Goal: Information Seeking & Learning: Learn about a topic

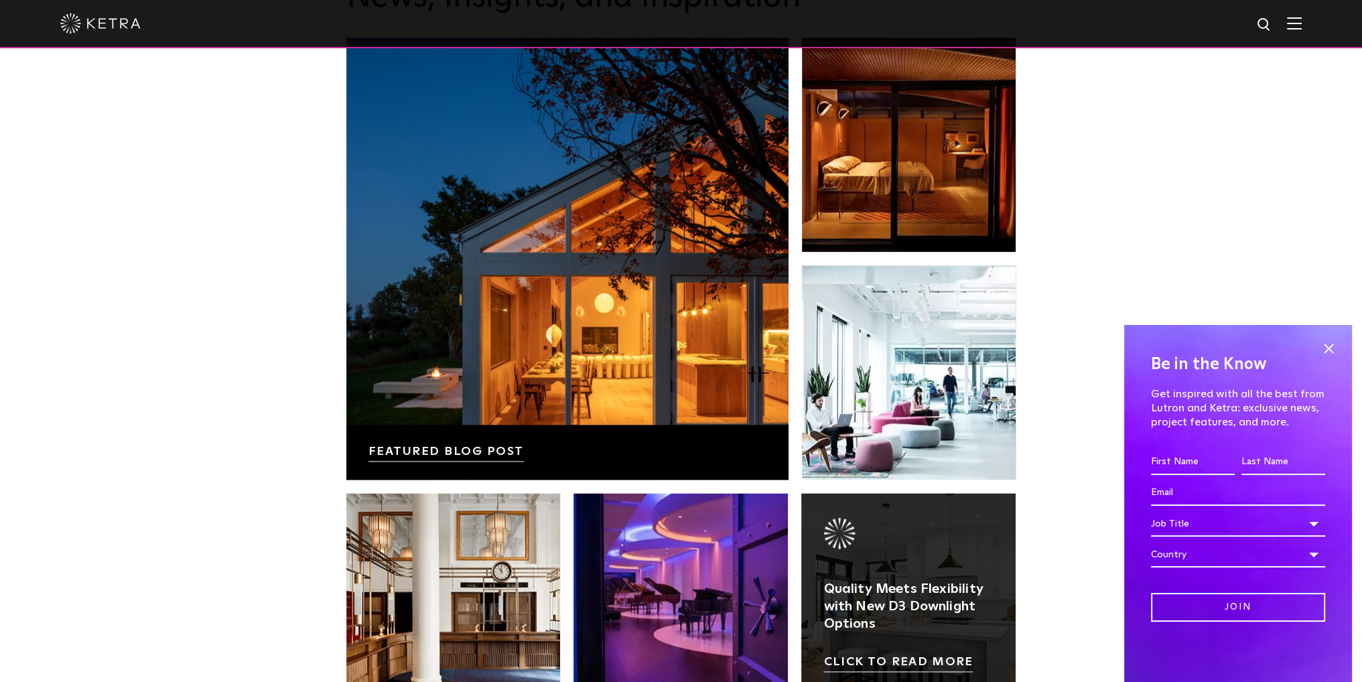
scroll to position [2501, 0]
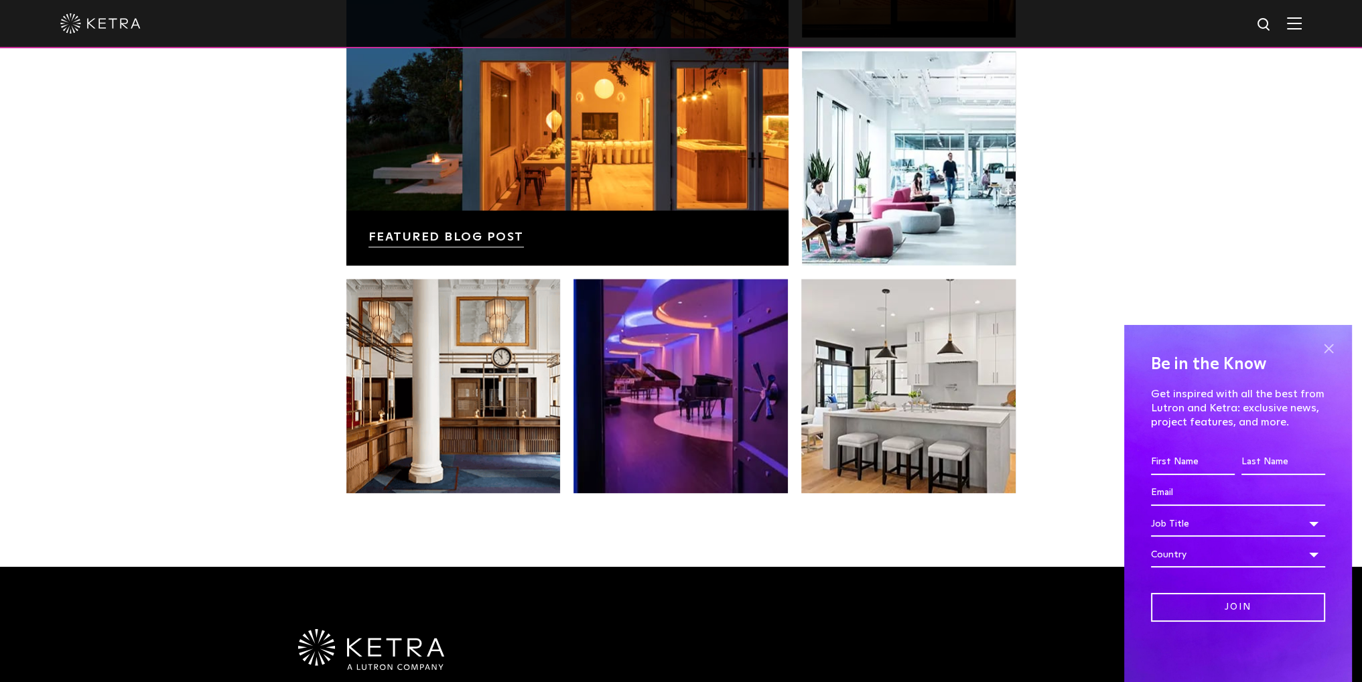
click at [1334, 348] on span at bounding box center [1328, 348] width 20 height 20
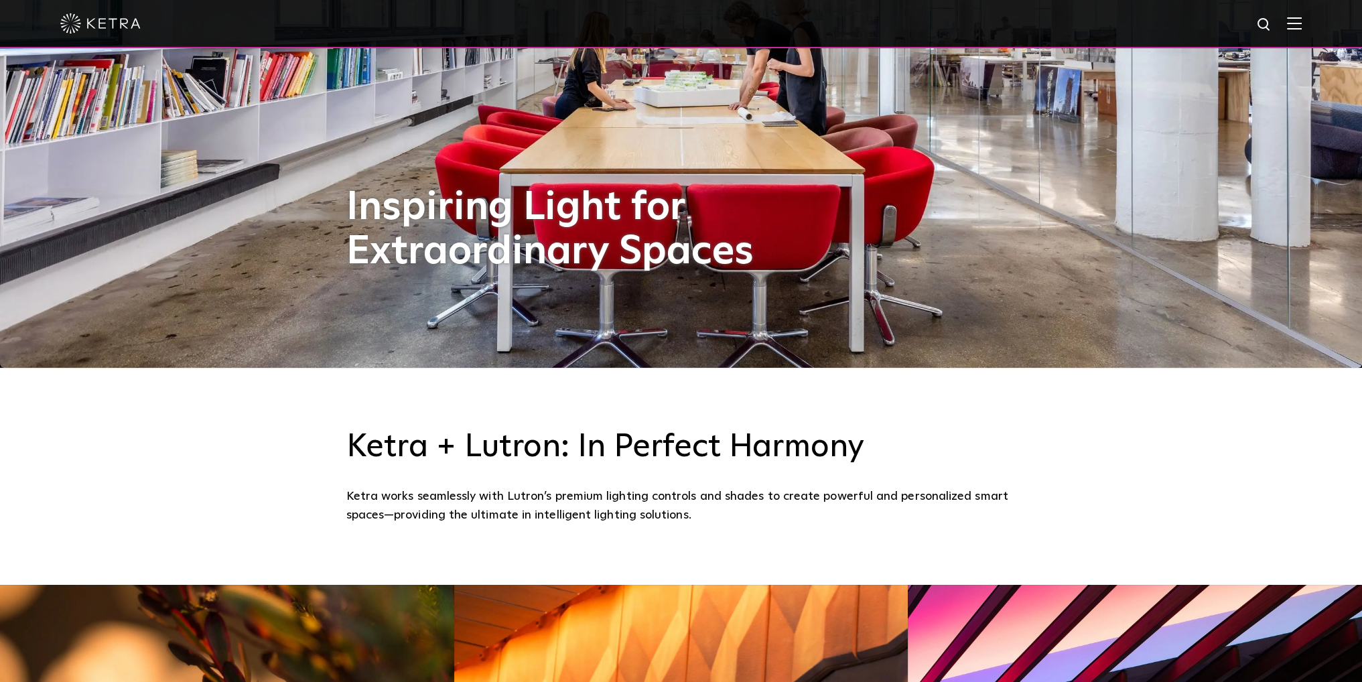
scroll to position [0, 0]
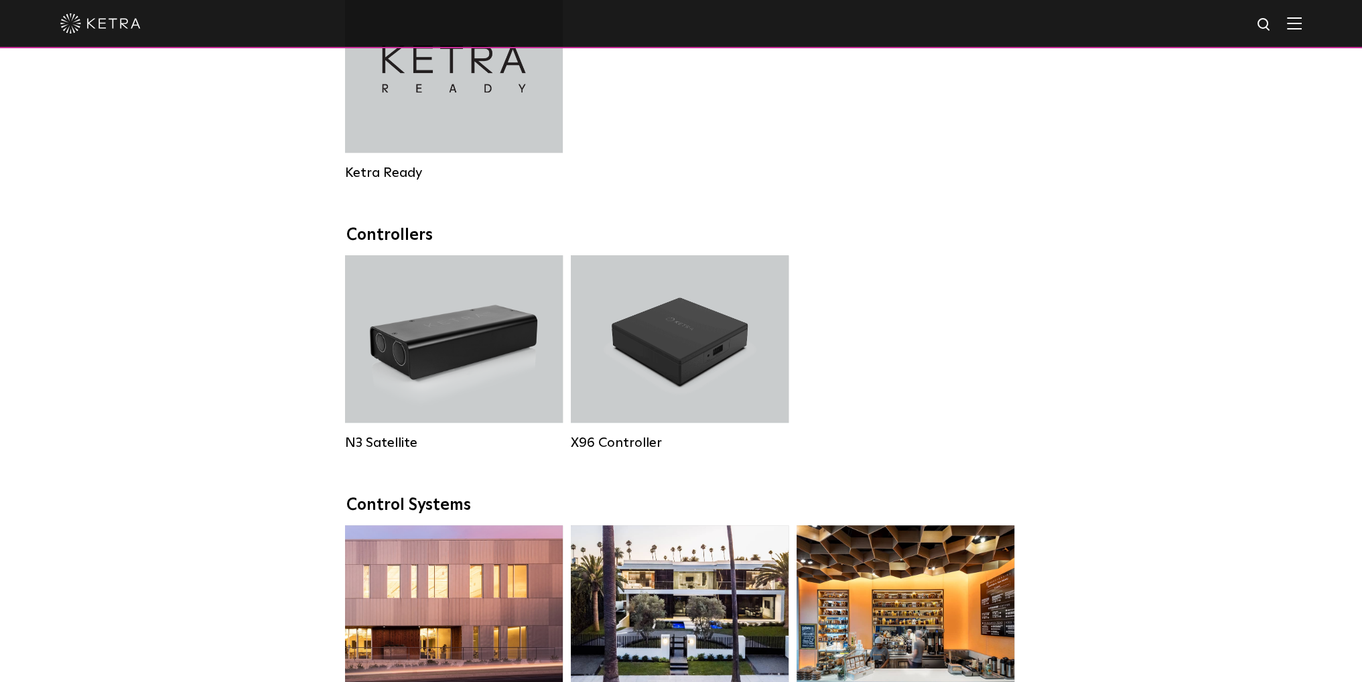
scroll to position [1563, 0]
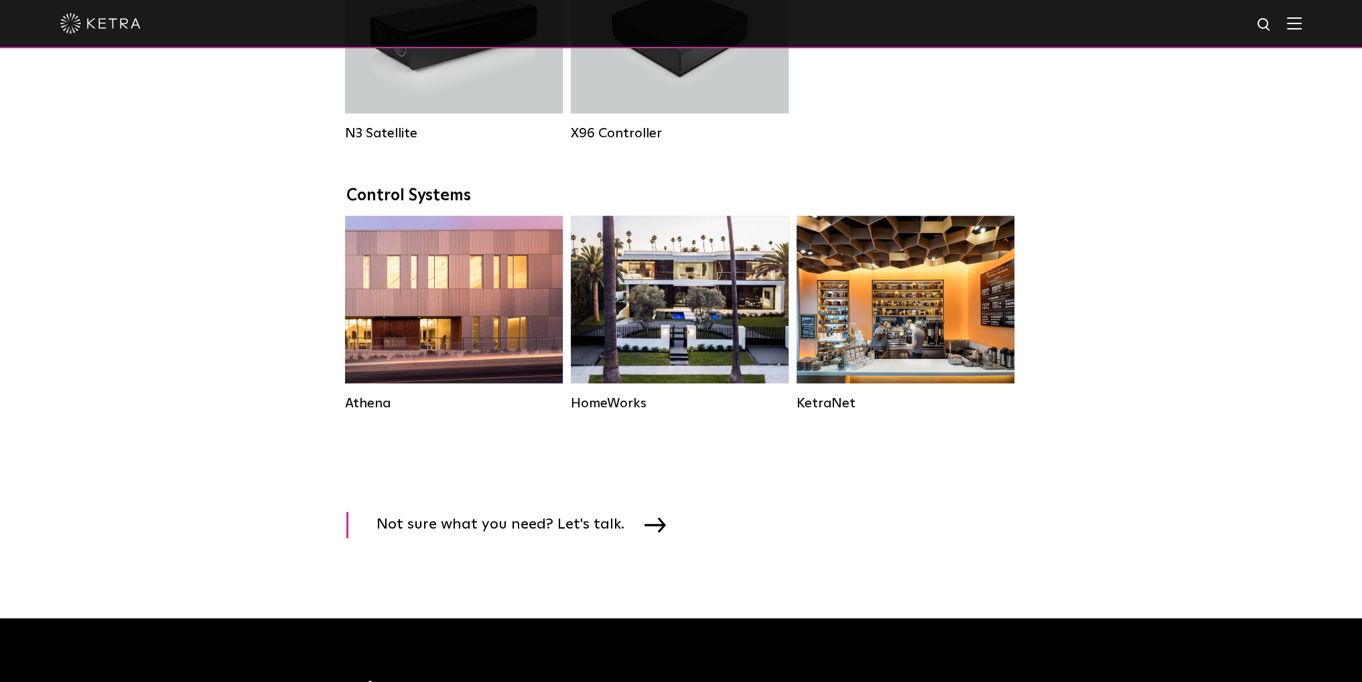
scroll to position [1876, 0]
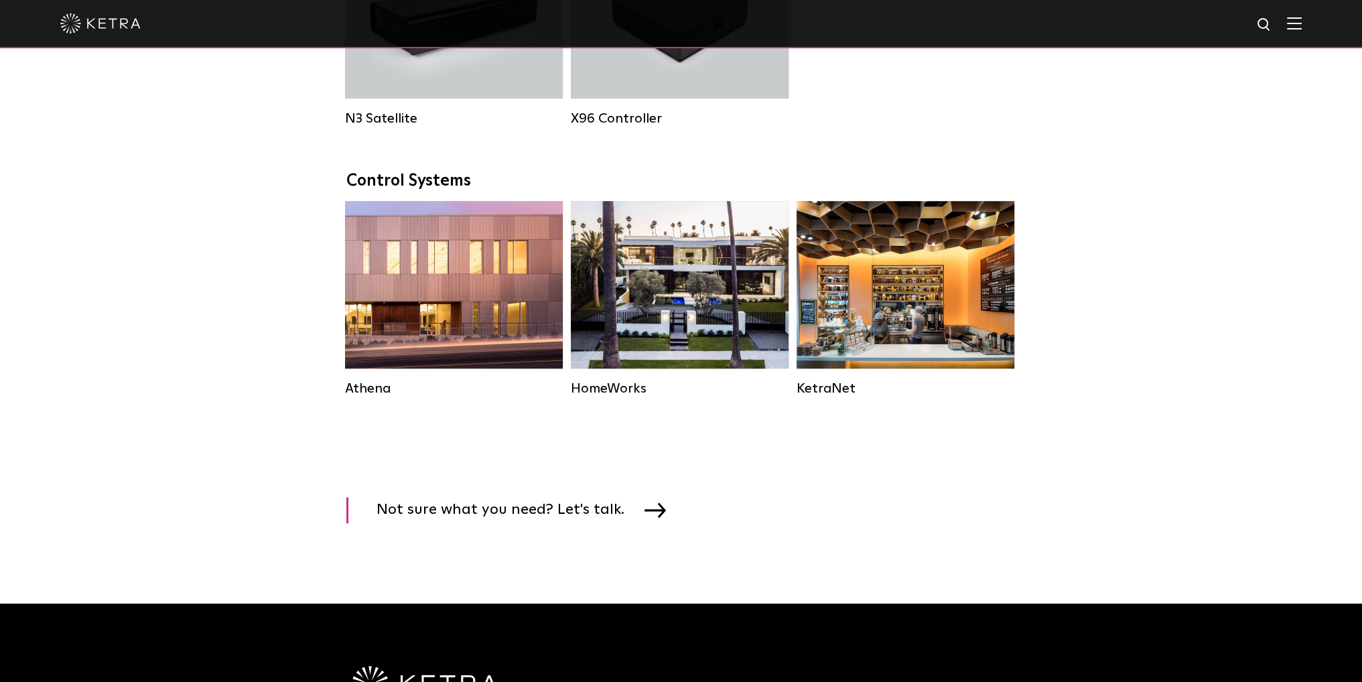
drag, startPoint x: 643, startPoint y: 364, endPoint x: 921, endPoint y: 456, distance: 292.6
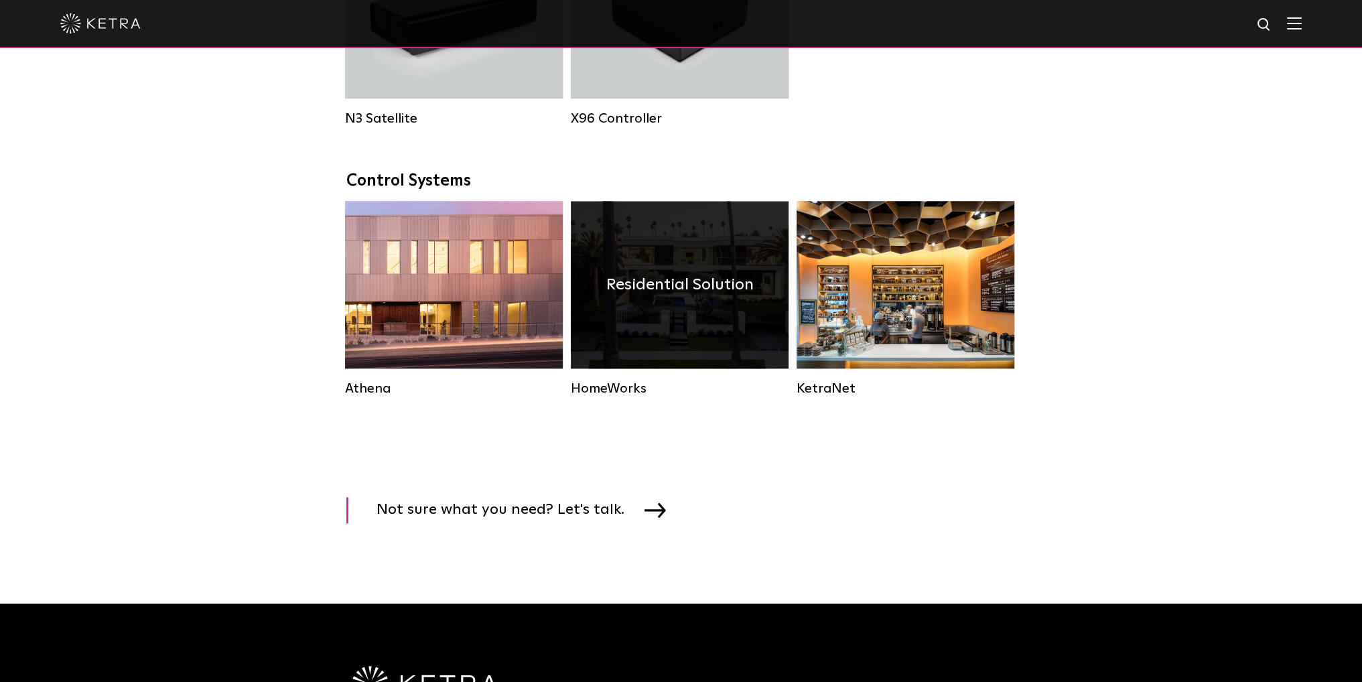
drag, startPoint x: 892, startPoint y: 312, endPoint x: 651, endPoint y: 379, distance: 250.5
click at [651, 379] on link "HomeWorks Residential Solution" at bounding box center [680, 299] width 218 height 196
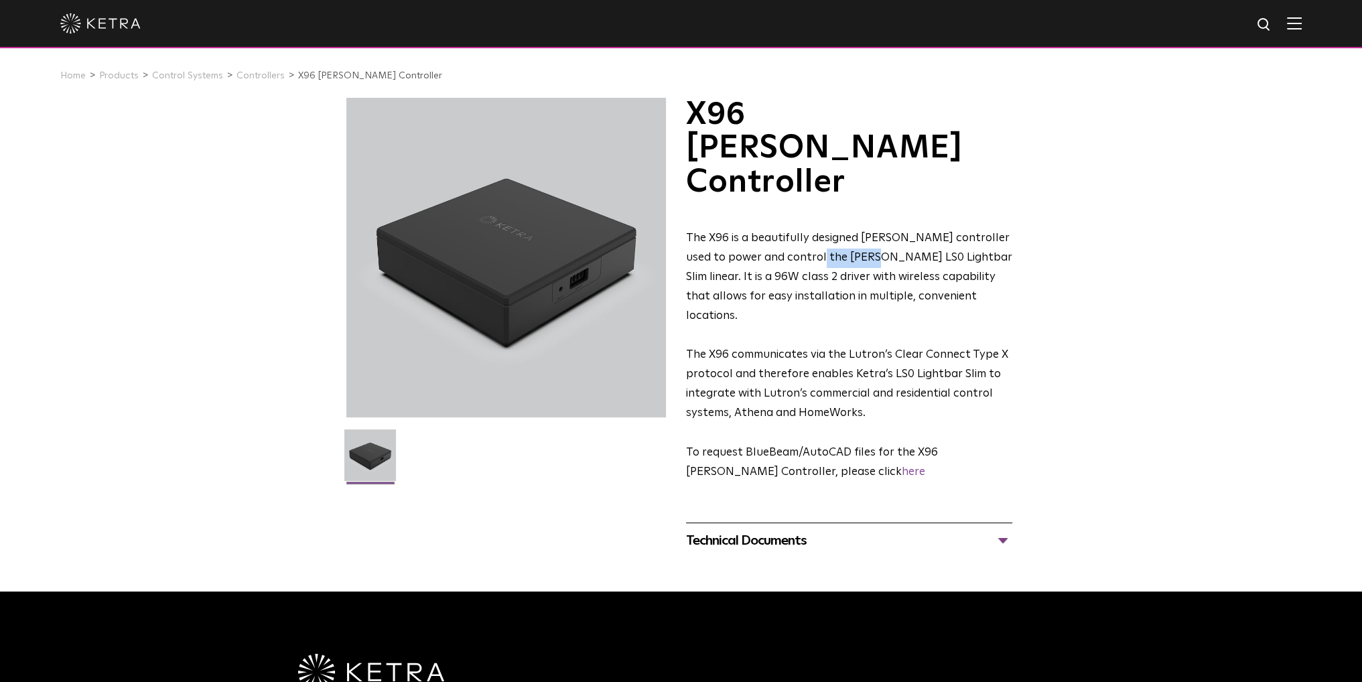
drag, startPoint x: 820, startPoint y: 191, endPoint x: 873, endPoint y: 196, distance: 53.1
click at [873, 232] on span "The X96 is a beautifully designed Ketra controller used to power and control th…" at bounding box center [849, 276] width 326 height 89
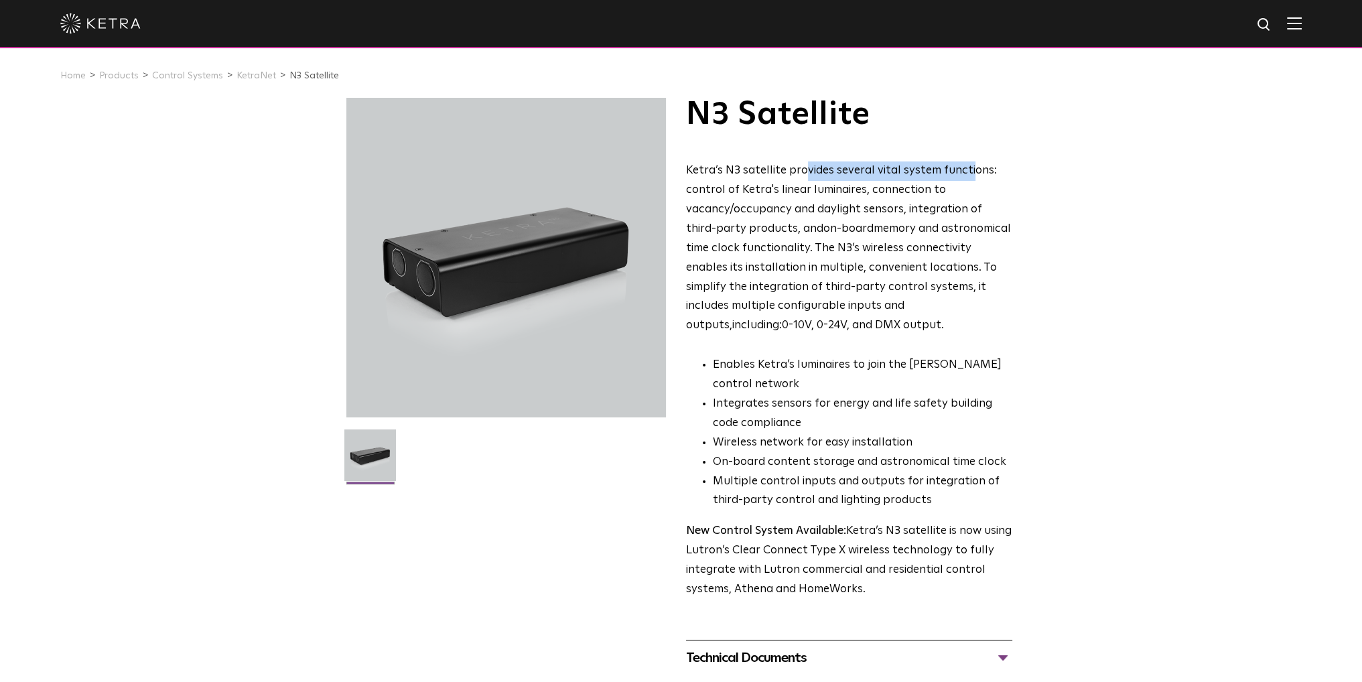
drag, startPoint x: 799, startPoint y: 164, endPoint x: 966, endPoint y: 157, distance: 167.0
click at [966, 157] on div "N3 Satellite Ketra’s N3 satellite provides several vital system functions: cont…" at bounding box center [849, 349] width 326 height 502
drag, startPoint x: 693, startPoint y: 191, endPoint x: 890, endPoint y: 328, distance: 239.7
click at [889, 328] on p "Ketra’s N3 satellite provides several vital system functions: control of Ketra'…" at bounding box center [849, 248] width 326 height 174
click at [891, 328] on p "Ketra’s N3 satellite provides several vital system functions: control of Ketra'…" at bounding box center [849, 248] width 326 height 174
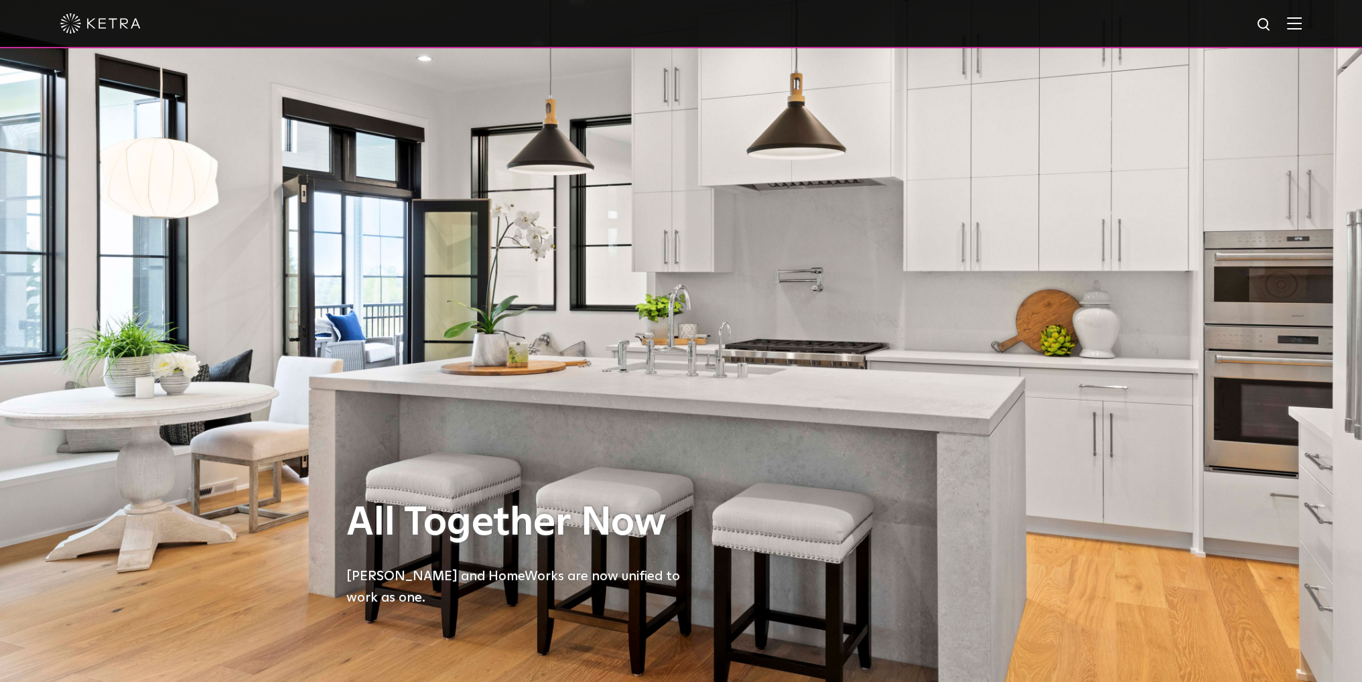
drag, startPoint x: 770, startPoint y: 228, endPoint x: 778, endPoint y: 213, distance: 16.5
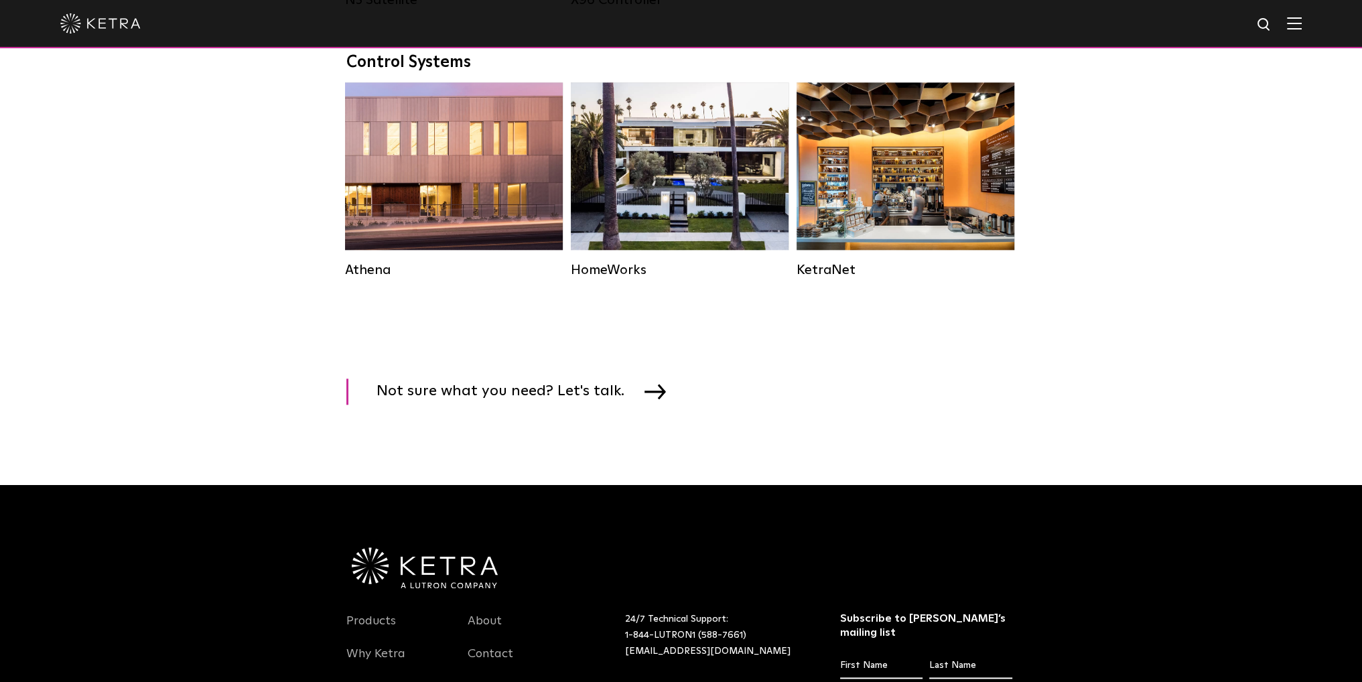
scroll to position [1876, 0]
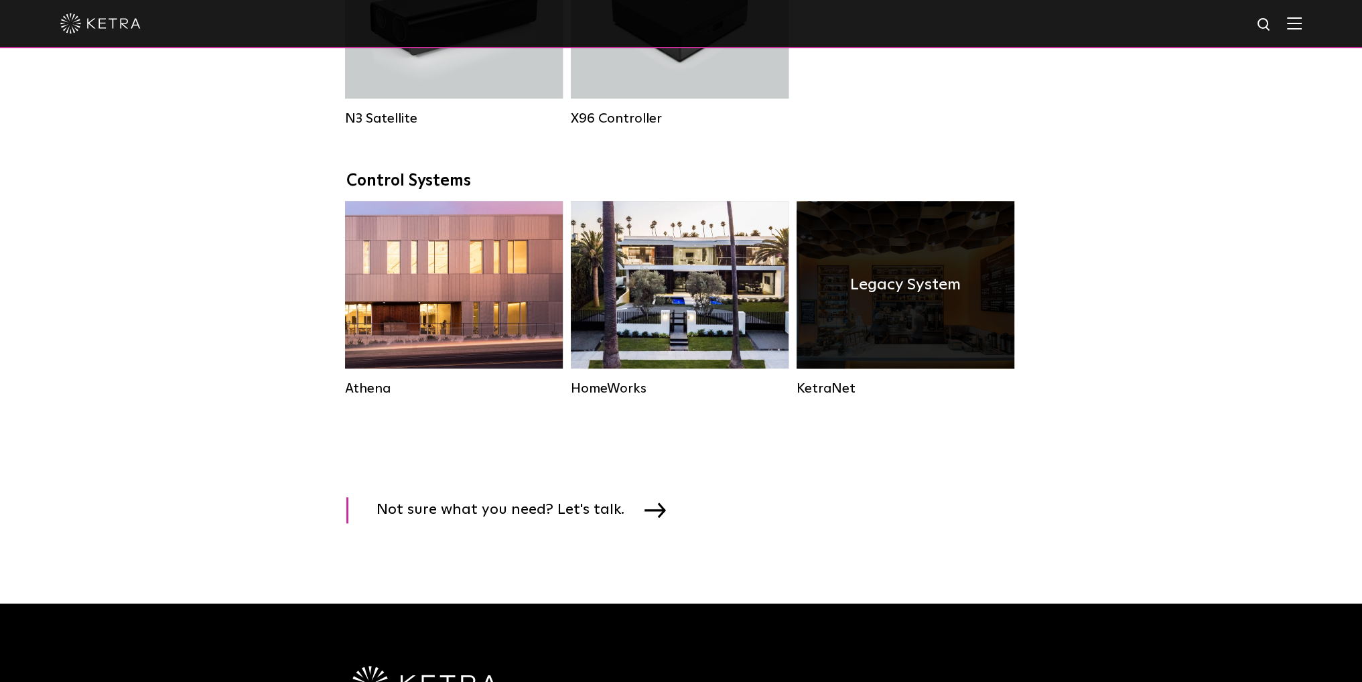
click at [827, 309] on div "Legacy System" at bounding box center [906, 284] width 218 height 167
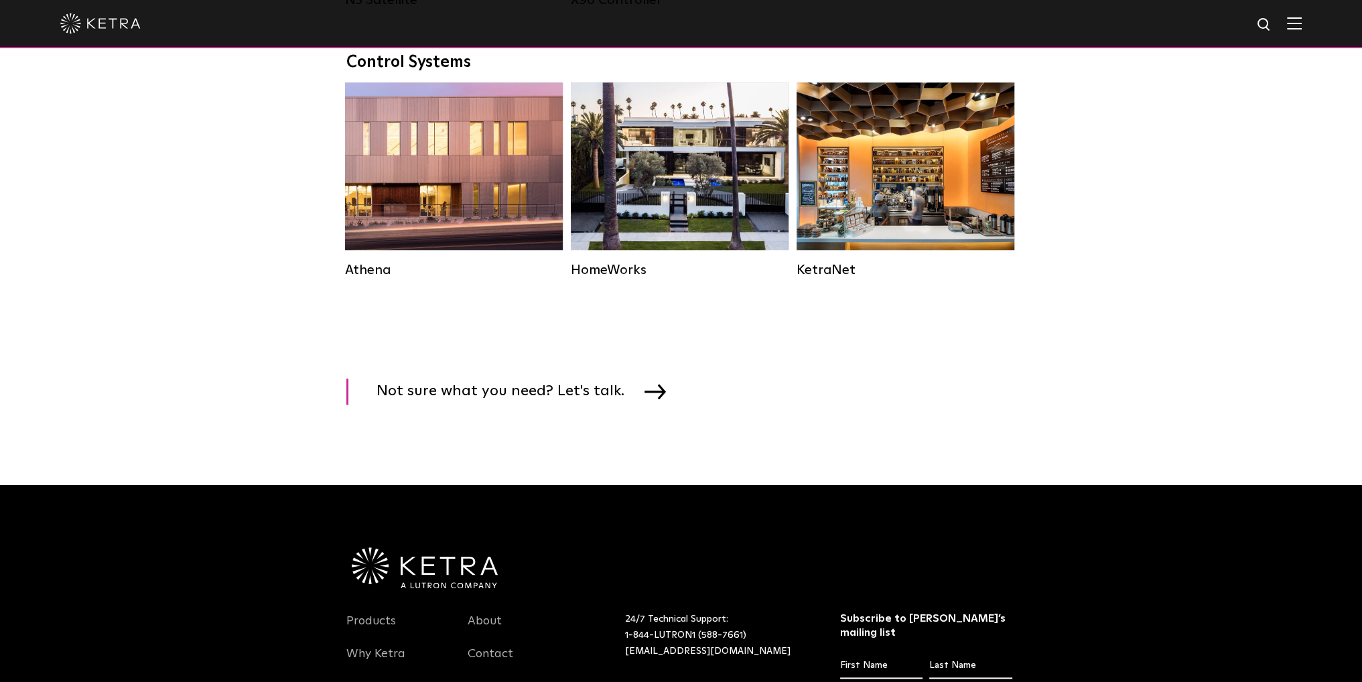
scroll to position [1876, 0]
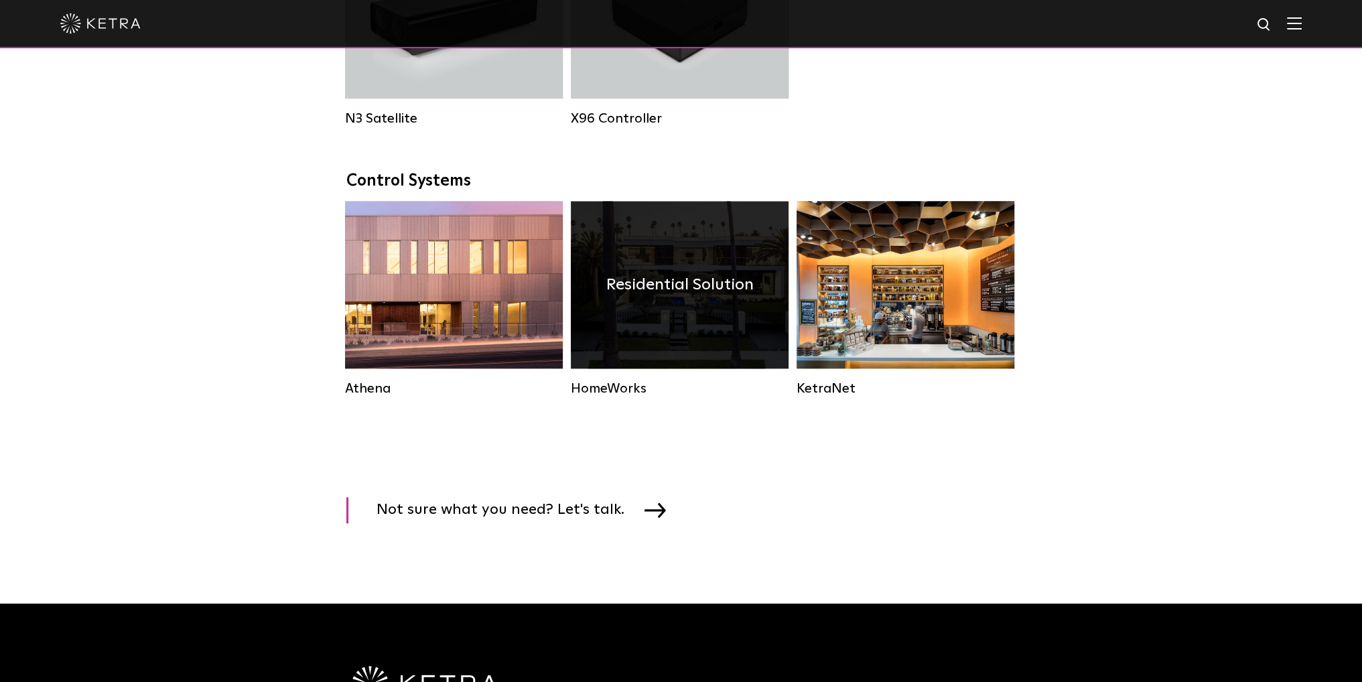
click at [630, 291] on h4 "Residential Solution" at bounding box center [679, 284] width 147 height 25
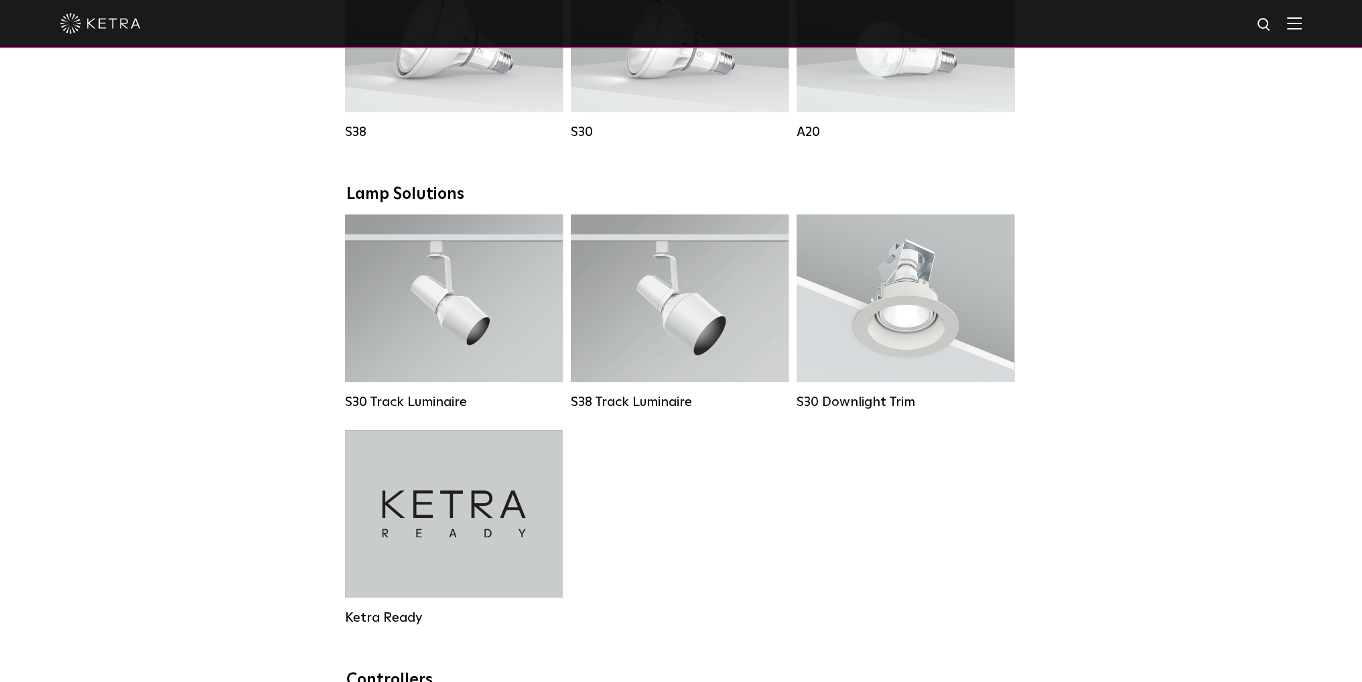
scroll to position [1094, 0]
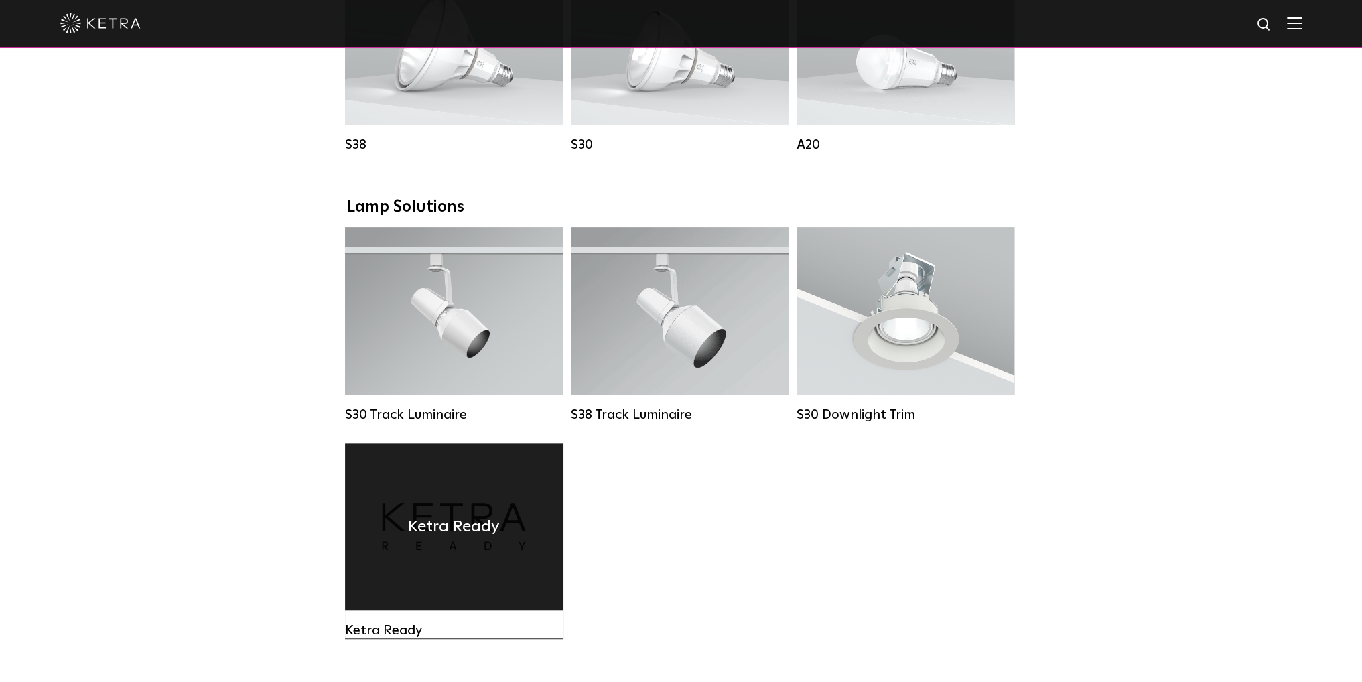
click at [504, 501] on div "Ketra Ready" at bounding box center [454, 526] width 218 height 167
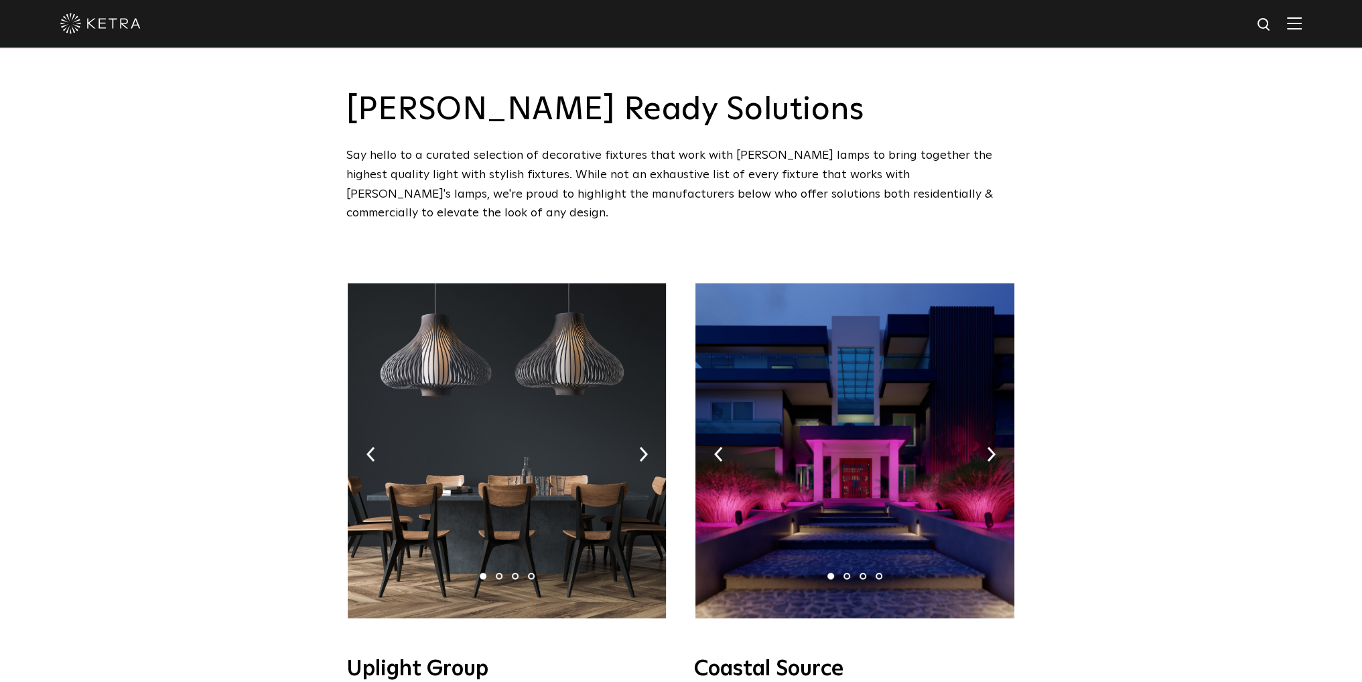
scroll to position [469, 0]
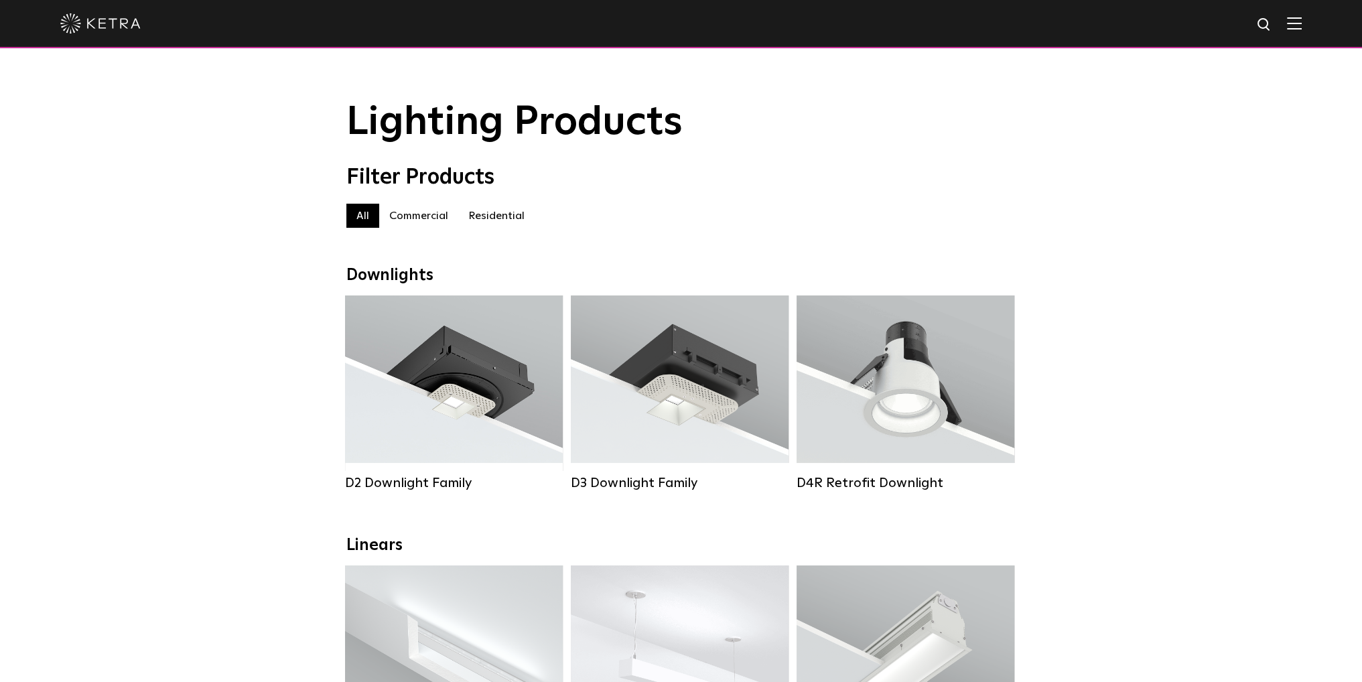
click at [487, 220] on label "Residential" at bounding box center [496, 216] width 76 height 24
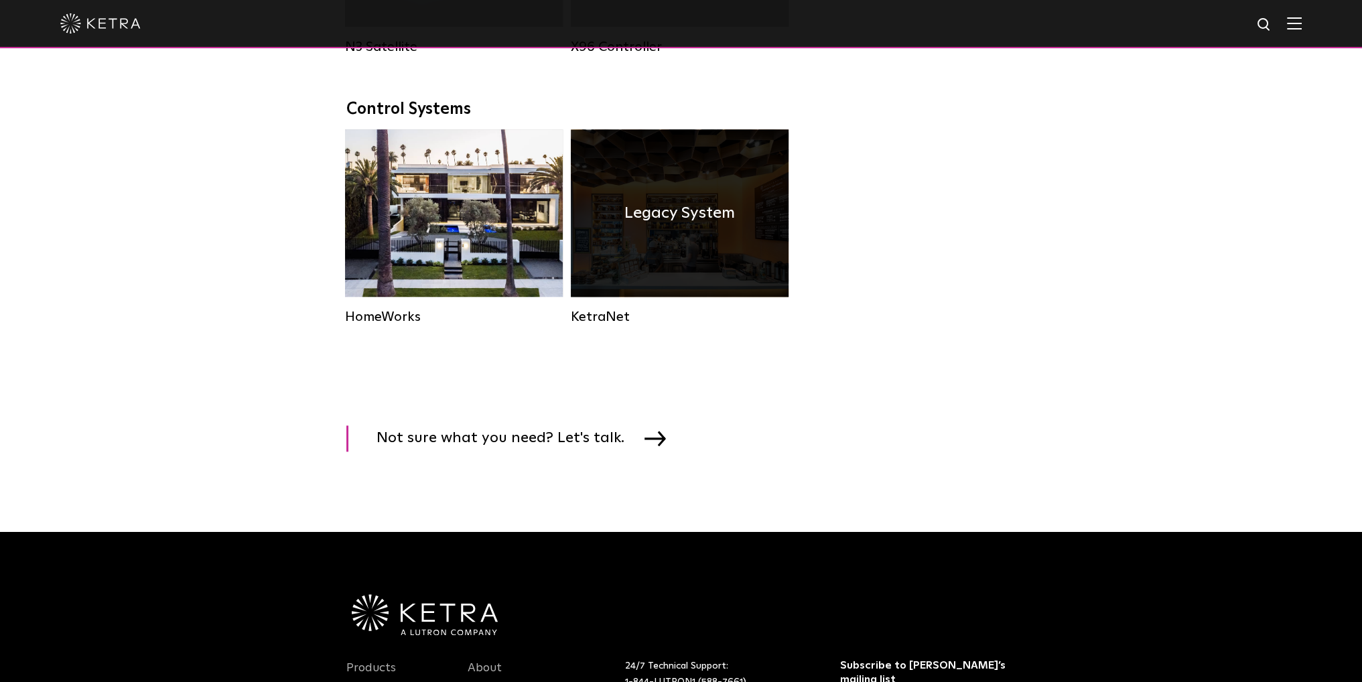
scroll to position [1719, 0]
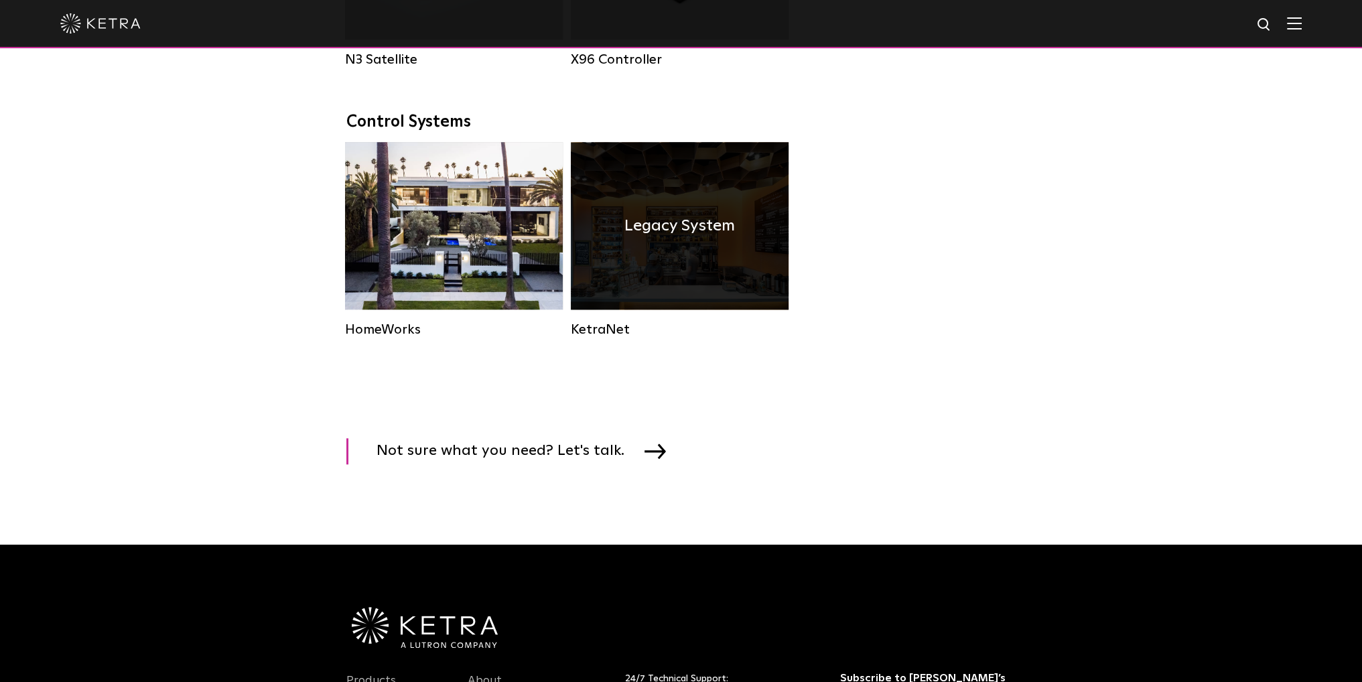
click at [681, 238] on h4 "Legacy System" at bounding box center [679, 225] width 111 height 25
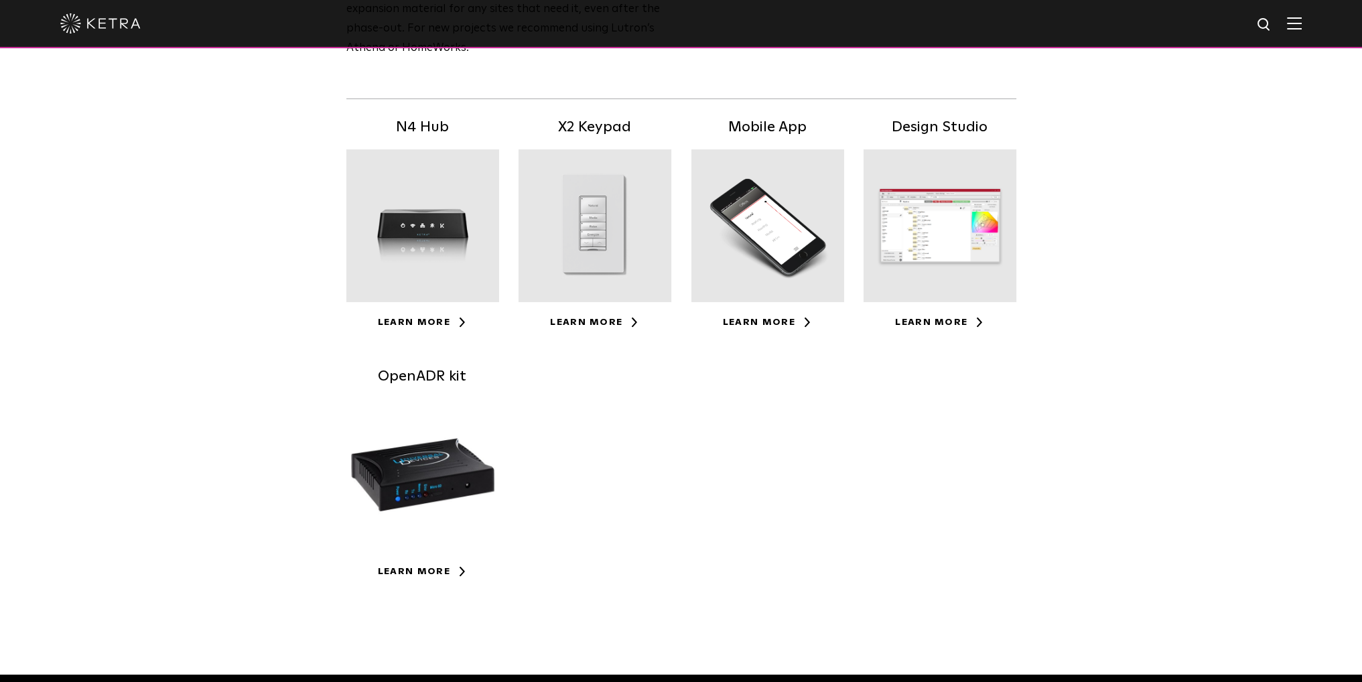
scroll to position [312, 0]
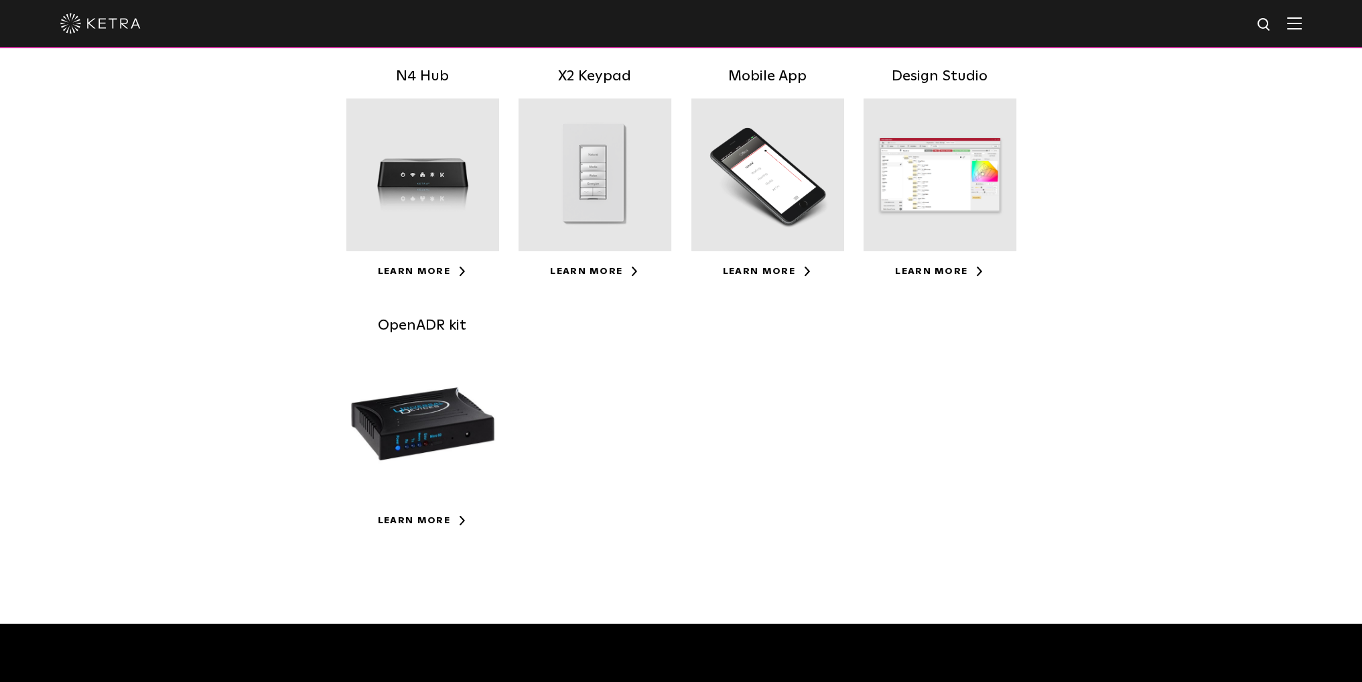
click at [423, 178] on div at bounding box center [422, 174] width 153 height 153
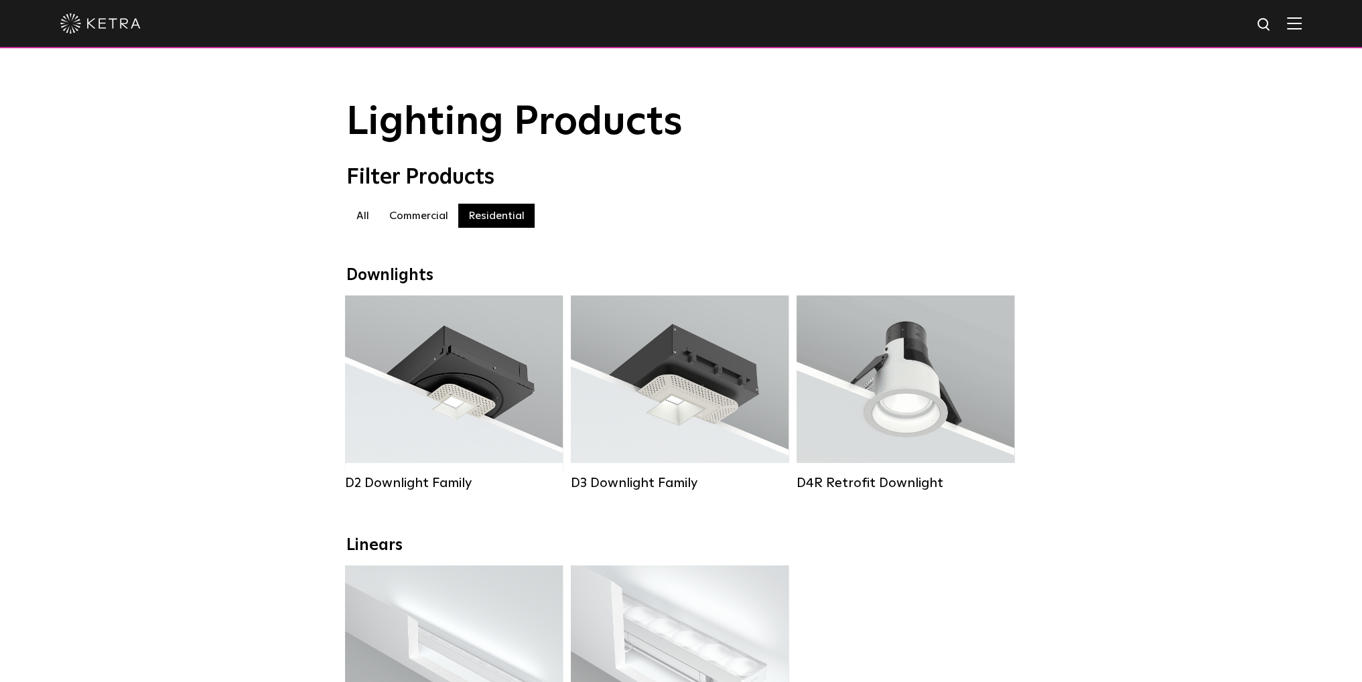
click at [354, 222] on label "All" at bounding box center [362, 216] width 33 height 24
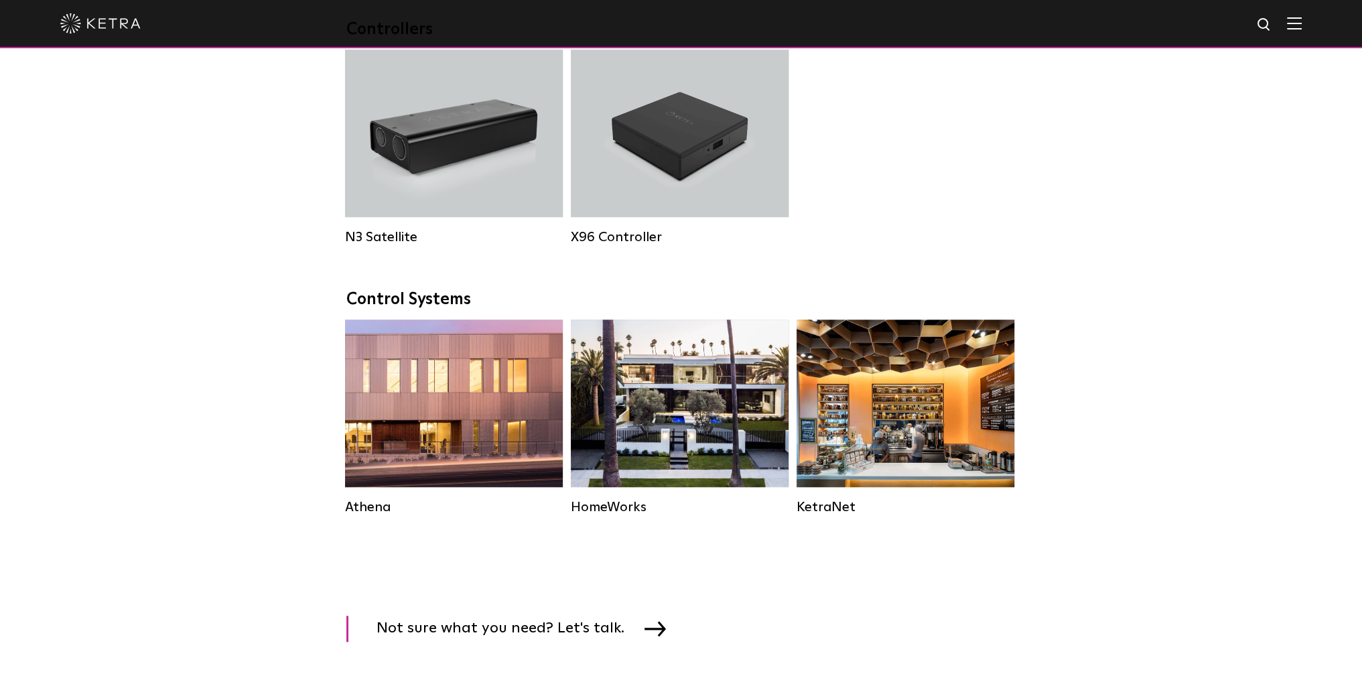
scroll to position [1755, 0]
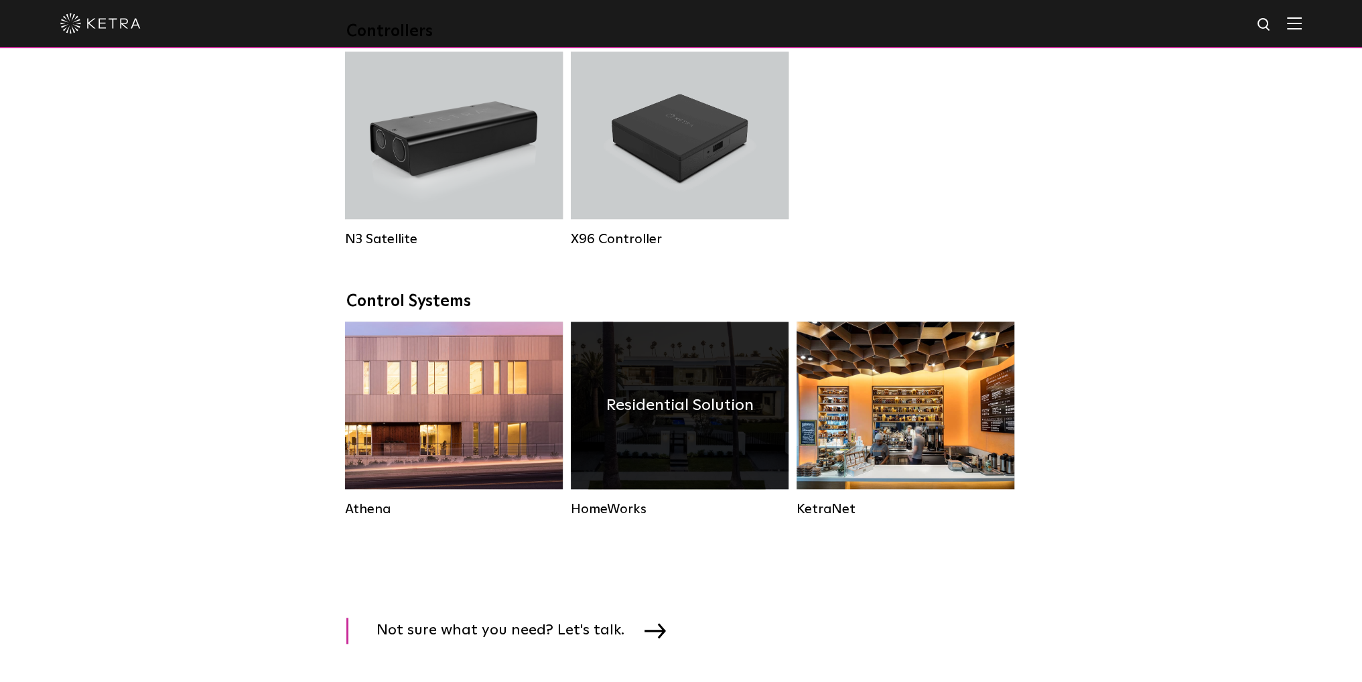
click at [651, 413] on h4 "Residential Solution" at bounding box center [679, 405] width 147 height 25
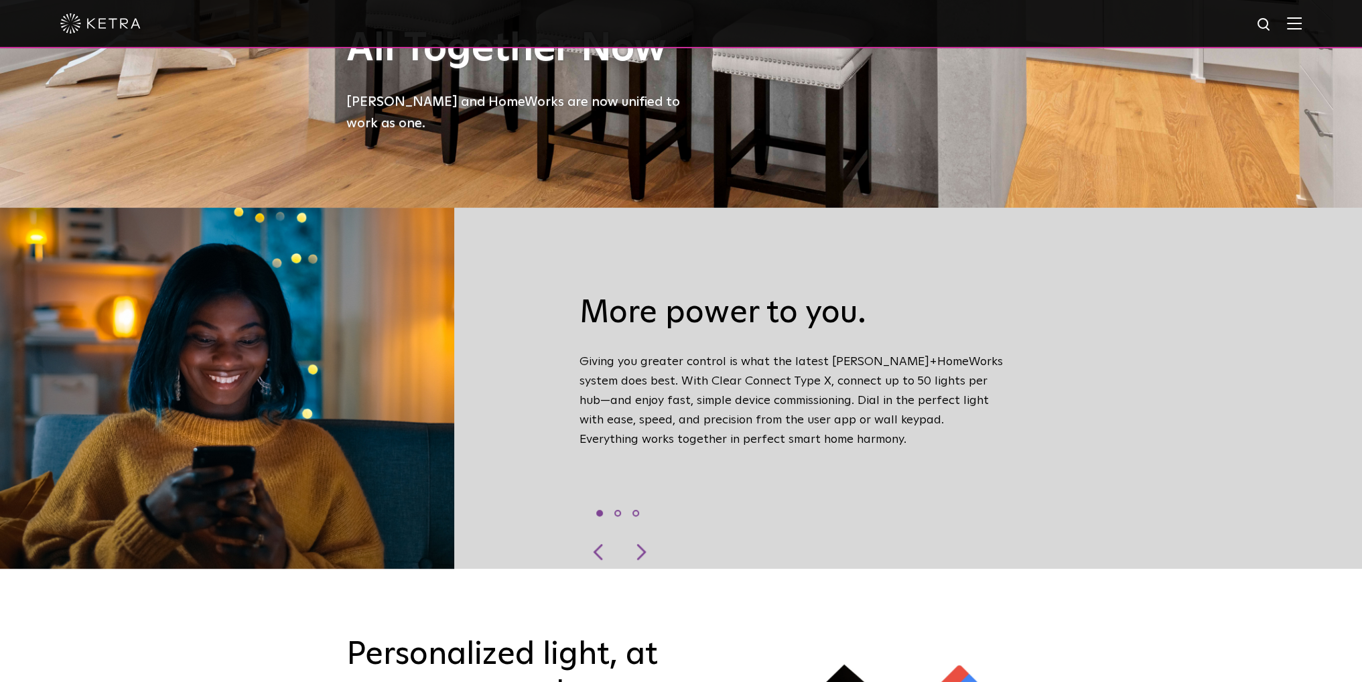
scroll to position [191, 0]
